Goal: Complete application form

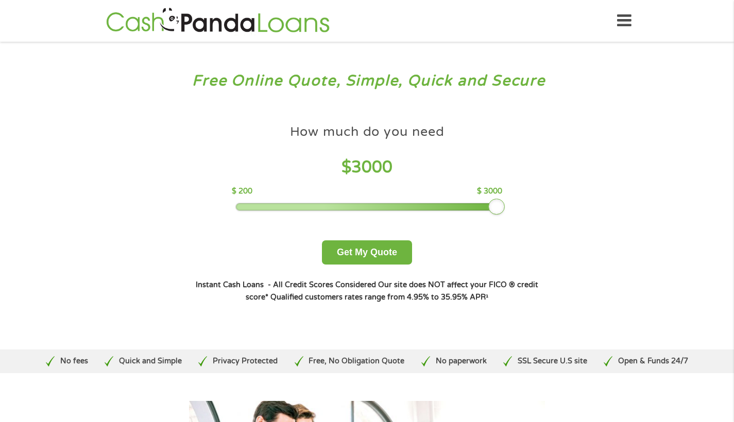
drag, startPoint x: 315, startPoint y: 207, endPoint x: 550, endPoint y: 206, distance: 234.4
click at [550, 206] on div "How much do you need? $300 $500 $750 $900 $1000 $1500 $2000 $2500 $3000 Other a…" at bounding box center [367, 211] width 394 height 217
click at [396, 252] on button "Get My Quote" at bounding box center [367, 253] width 90 height 24
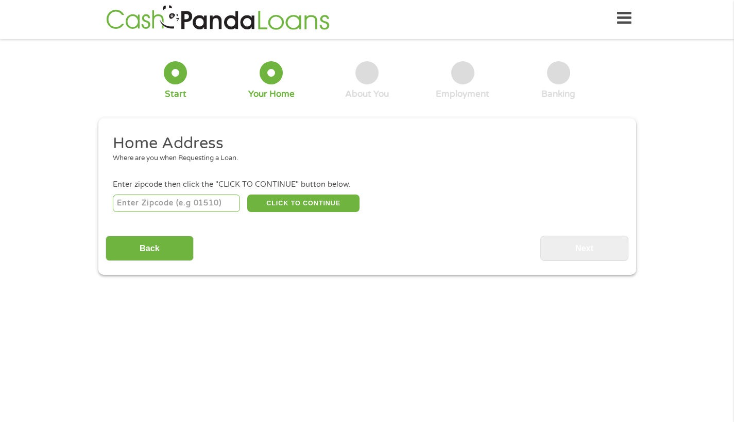
scroll to position [4, 4]
click at [177, 195] on input "number" at bounding box center [176, 204] width 127 height 18
type input "07008"
click at [324, 206] on button "CLICK TO CONTINUE" at bounding box center [303, 204] width 112 height 18
type input "07008"
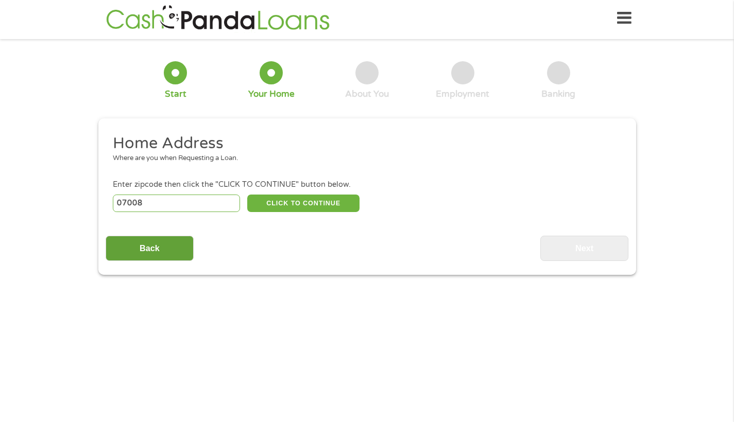
type input "Carteret"
select select "[US_STATE]"
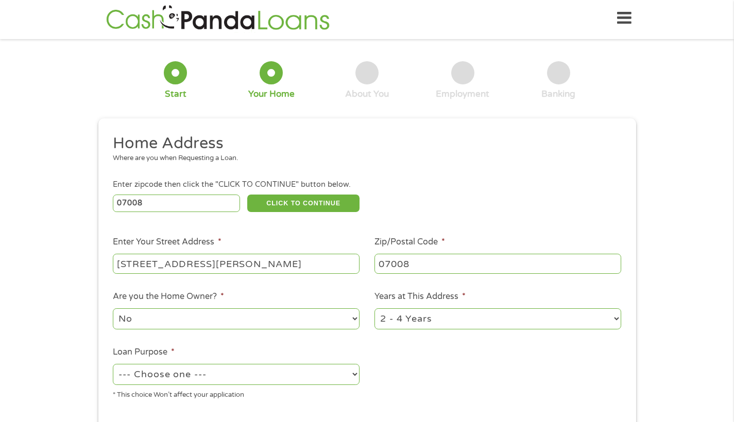
type input "[STREET_ADDRESS][PERSON_NAME]"
select select "60months"
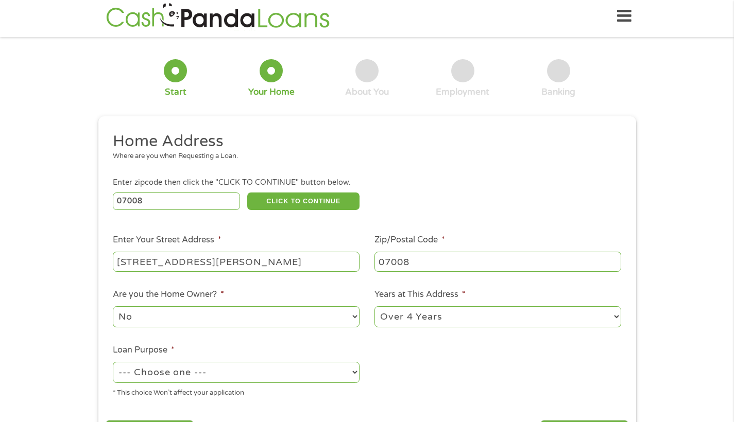
scroll to position [19, 0]
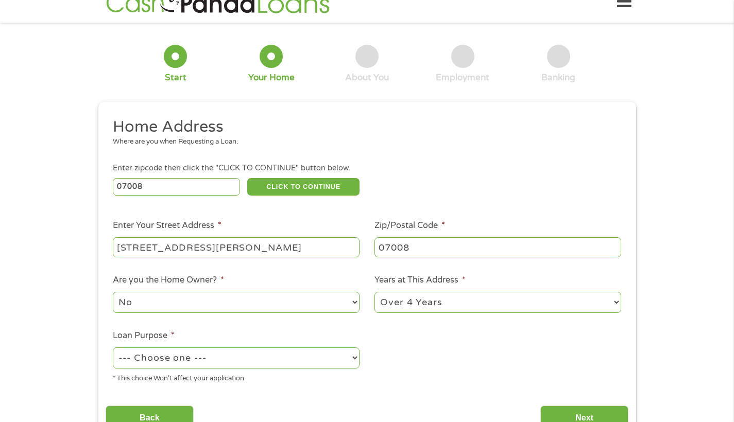
select select "debtconsolidation"
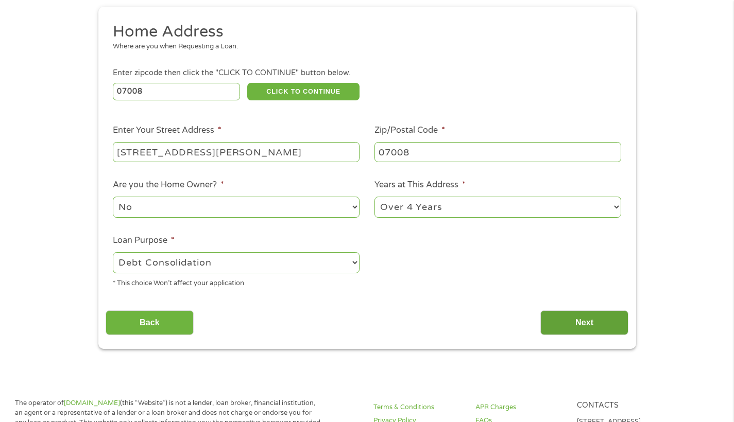
click at [561, 326] on input "Next" at bounding box center [584, 323] width 88 height 25
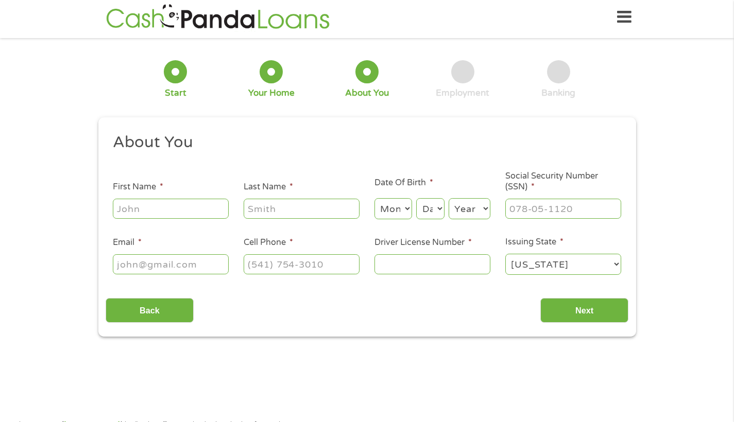
scroll to position [3, 0]
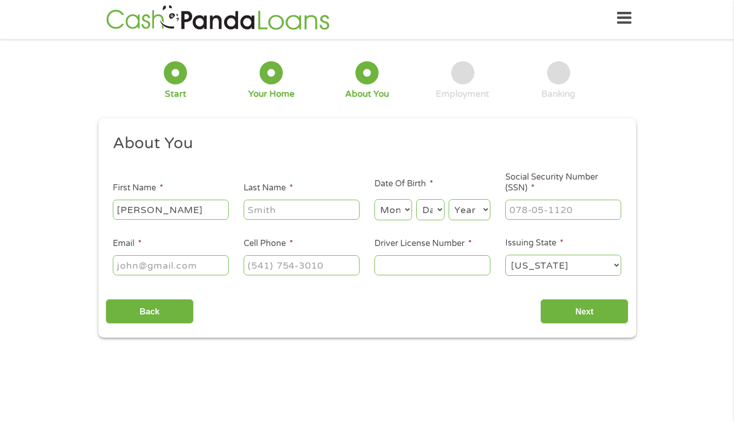
type input "[PERSON_NAME]"
select select "6"
select select "12"
select select "1990"
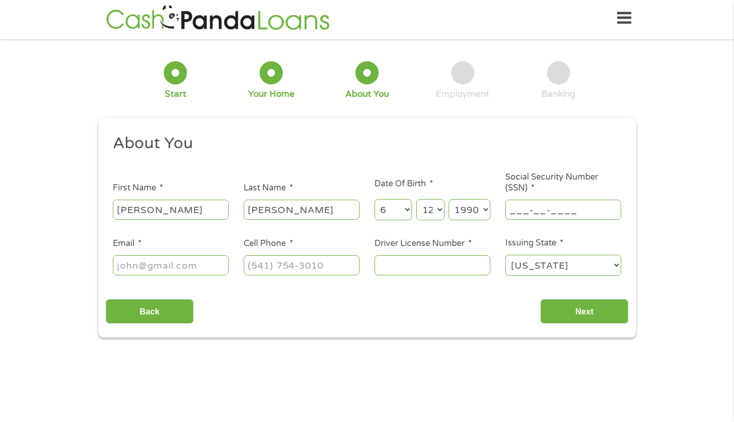
click at [531, 210] on input "___-__-____" at bounding box center [563, 210] width 116 height 20
type input "157-88-8707"
type input "[EMAIL_ADDRESS][DOMAIN_NAME]"
type input "[PHONE_NUMBER]"
click at [447, 264] on input "Driver License Number *" at bounding box center [433, 266] width 116 height 20
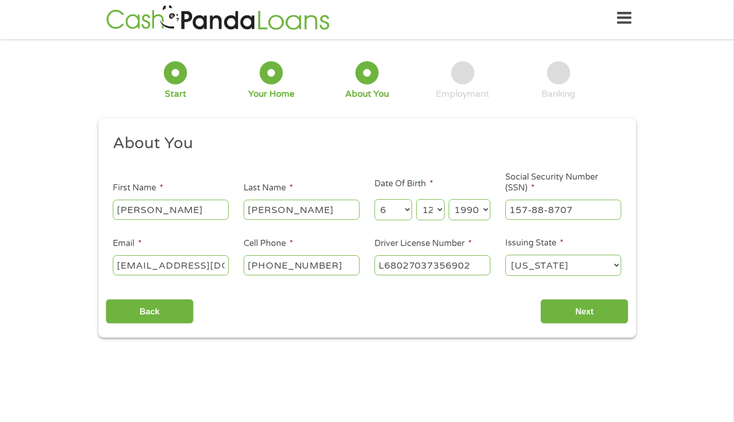
drag, startPoint x: 413, startPoint y: 264, endPoint x: 431, endPoint y: 267, distance: 17.7
click at [431, 267] on input "L68027037356902" at bounding box center [433, 266] width 116 height 20
type input "L68027037356902"
click at [577, 317] on input "Next" at bounding box center [584, 311] width 88 height 25
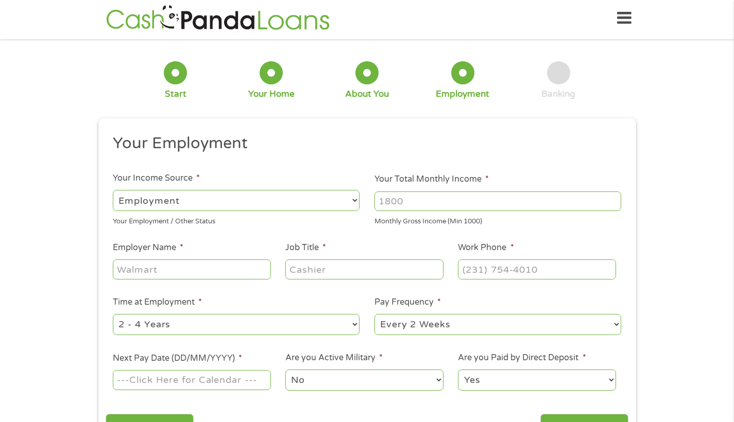
scroll to position [4, 4]
click at [417, 200] on input "Your Total Monthly Income *" at bounding box center [498, 202] width 247 height 20
type input "4"
type input "Horizon BCBSNJ"
click at [333, 258] on div at bounding box center [364, 270] width 158 height 24
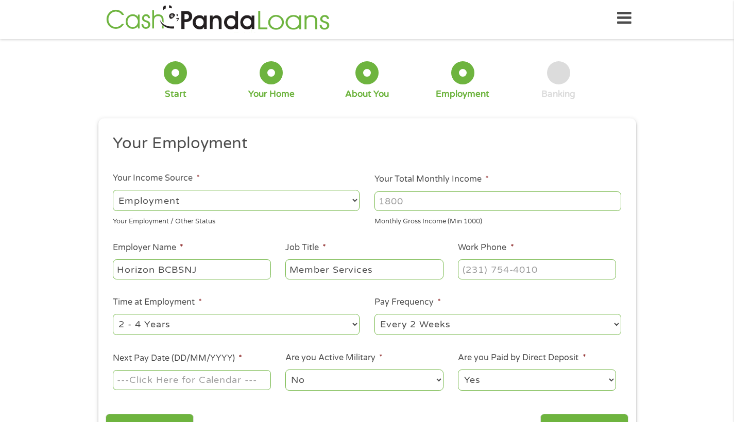
type input "Member Services"
type input "(180) 0__-____"
paste input "1"
click at [469, 272] on input "(180) 0__-____" at bounding box center [537, 270] width 158 height 20
type input "(800) ___-____"
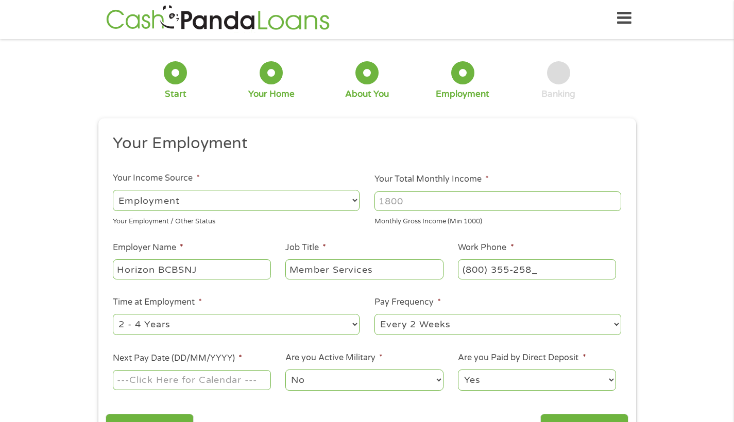
type input "[PHONE_NUMBER]"
click at [82, 283] on div "1 Start 2 Your Home 3 About You 4 Employment 5 Banking 6 This field is hidden w…" at bounding box center [367, 249] width 734 height 407
select select "24months"
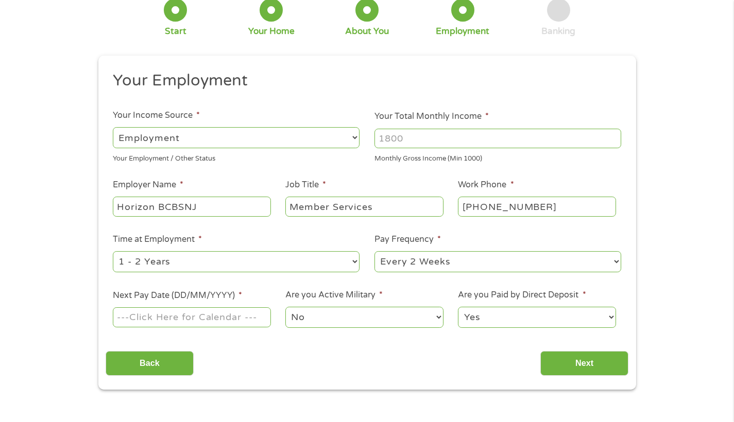
click at [131, 312] on input "Next Pay Date (DD/MM/YYYY) *" at bounding box center [192, 318] width 158 height 20
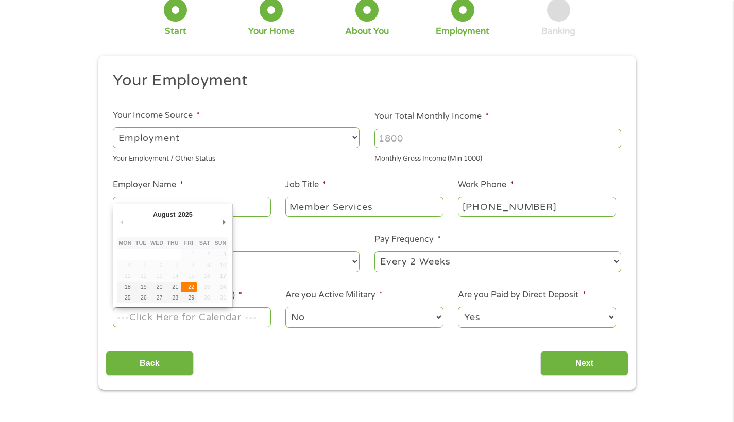
type input "[DATE]"
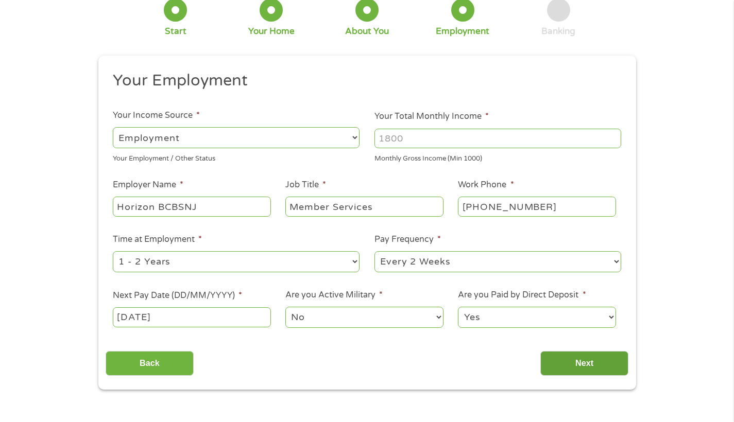
click at [585, 362] on input "Next" at bounding box center [584, 363] width 88 height 25
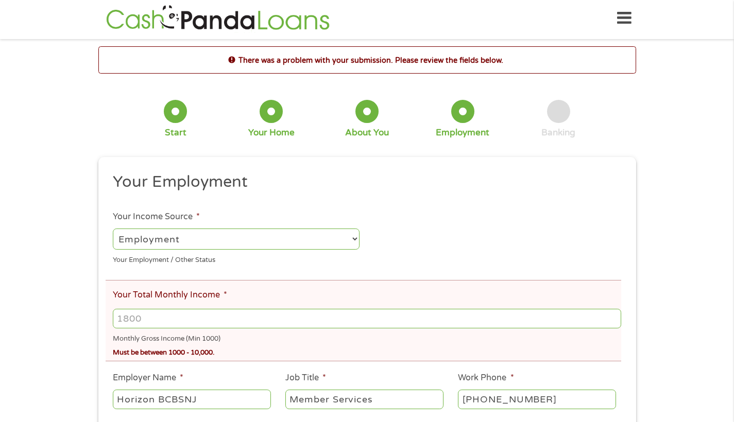
scroll to position [4, 4]
click at [175, 317] on input "Your Total Monthly Income *" at bounding box center [367, 319] width 508 height 20
type input "4160"
click at [426, 275] on ul "Your Employment Your Income Source * --- Choose one --- Employment [DEMOGRAPHIC…" at bounding box center [367, 351] width 523 height 359
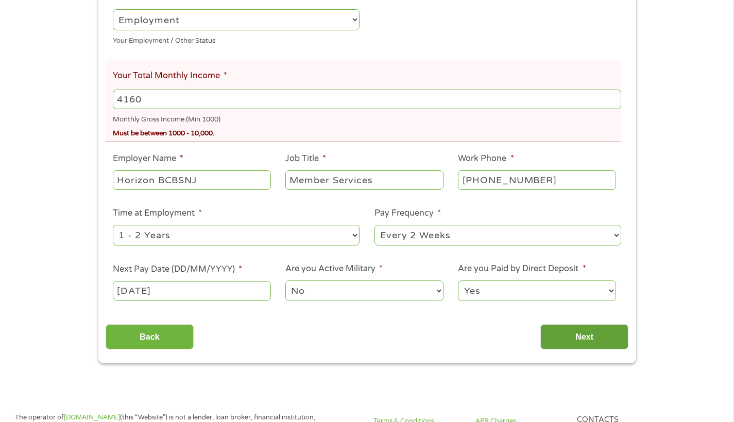
click at [587, 340] on input "Next" at bounding box center [584, 337] width 88 height 25
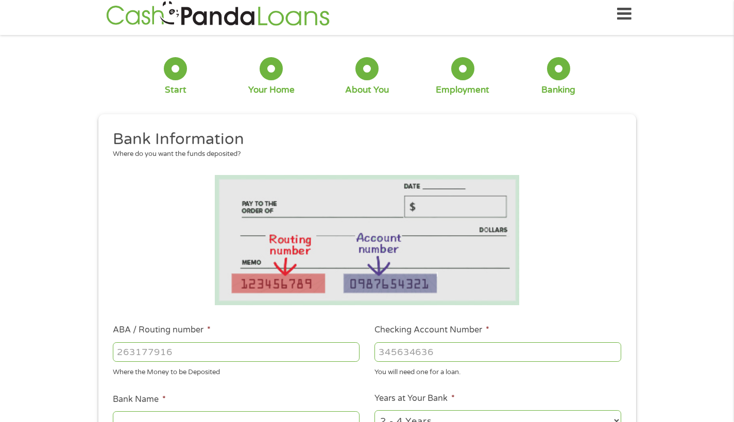
scroll to position [199, 0]
